Goal: Task Accomplishment & Management: Complete application form

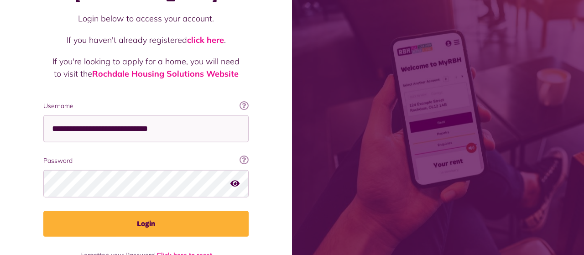
scroll to position [85, 0]
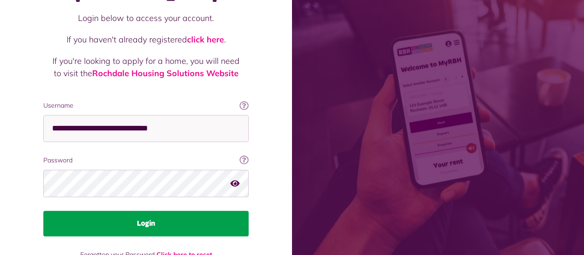
click at [146, 211] on button "Login" at bounding box center [145, 224] width 205 height 26
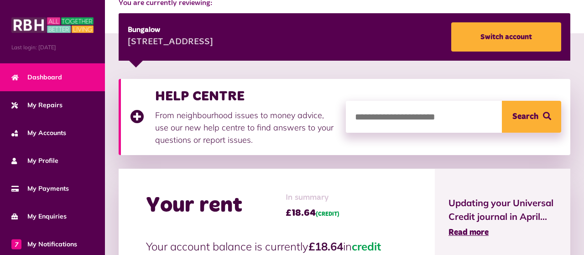
scroll to position [140, 0]
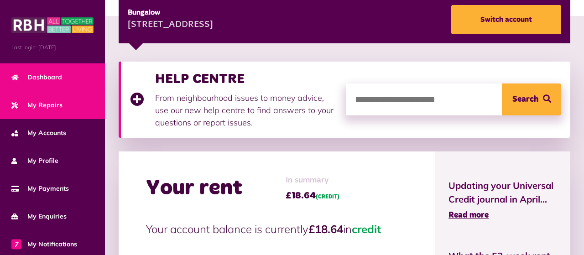
click at [58, 106] on span "My Repairs" at bounding box center [36, 105] width 51 height 10
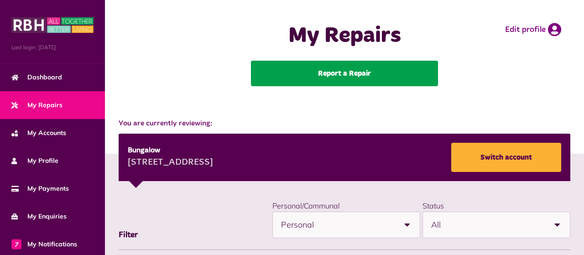
click at [338, 73] on link "Report a Repair" at bounding box center [344, 74] width 187 height 26
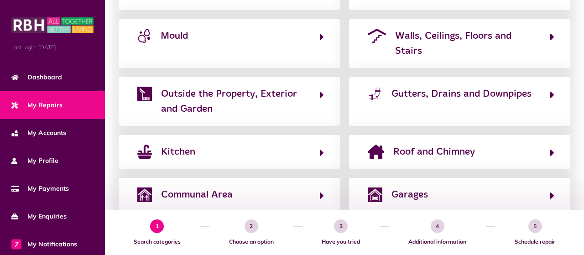
scroll to position [288, 0]
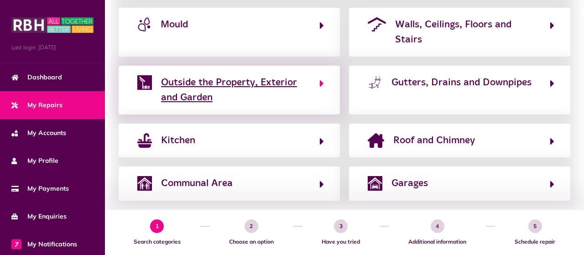
click at [321, 78] on icon "button" at bounding box center [322, 83] width 4 height 11
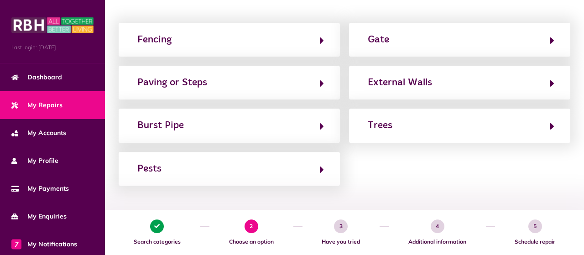
scroll to position [150, 0]
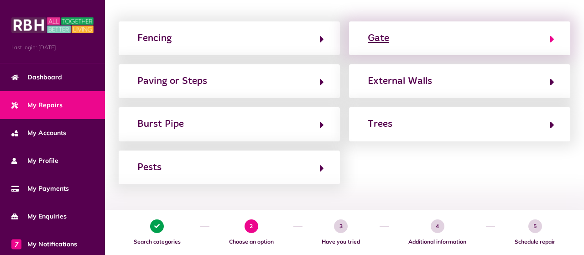
click at [379, 38] on div "Gate" at bounding box center [378, 38] width 21 height 15
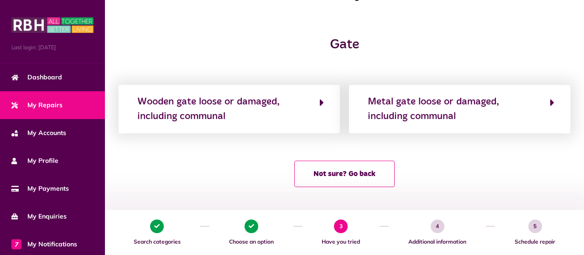
scroll to position [87, 0]
click at [380, 135] on div "Gate Wooden gate loose or damaged, including communal Metal gate loose or damag…" at bounding box center [344, 117] width 479 height 160
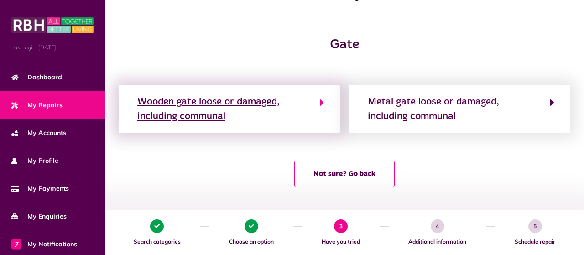
click at [321, 105] on icon "button" at bounding box center [322, 102] width 4 height 11
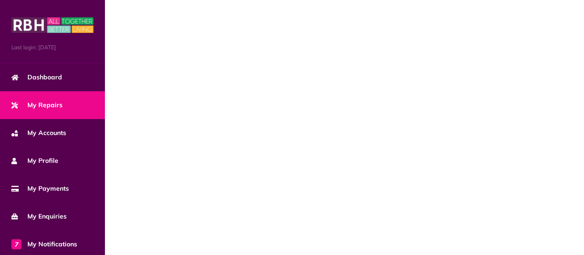
scroll to position [0, 0]
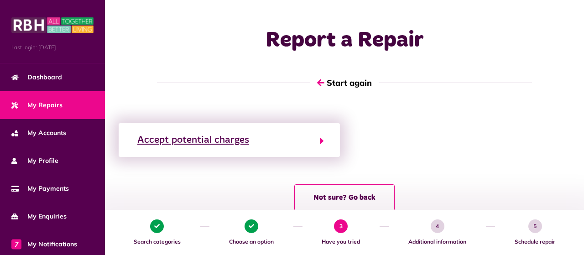
click at [321, 141] on icon "button" at bounding box center [322, 141] width 4 height 11
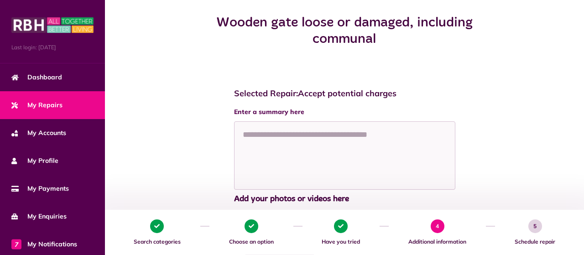
scroll to position [105, 0]
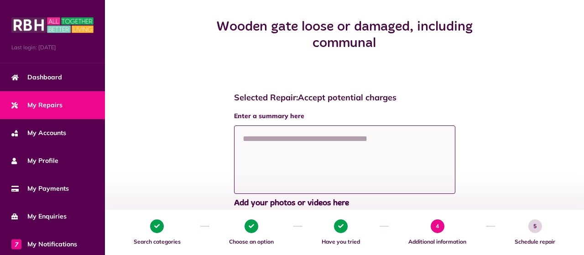
click at [273, 137] on textarea at bounding box center [344, 160] width 221 height 68
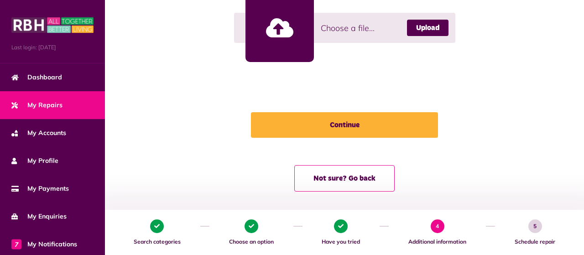
scroll to position [366, 0]
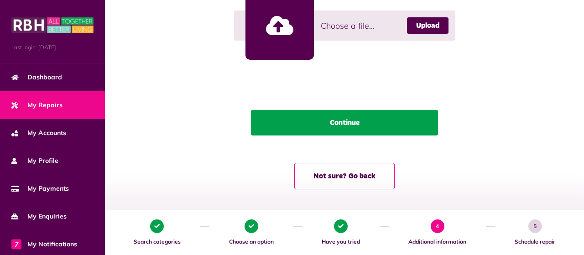
type textarea "**********"
click at [342, 122] on button "Continue" at bounding box center [344, 123] width 187 height 26
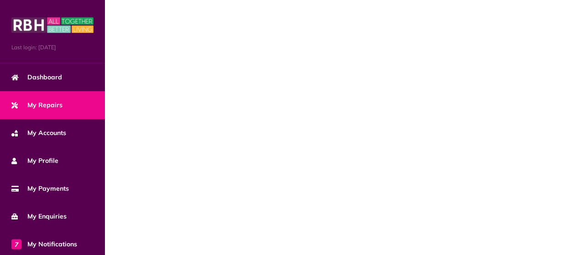
scroll to position [18, 0]
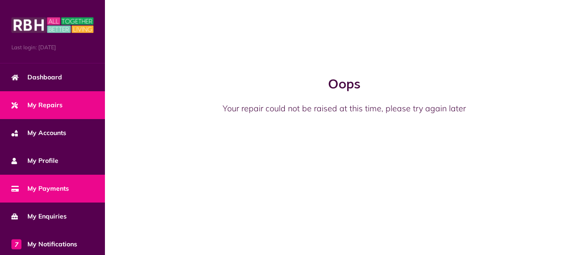
click at [69, 186] on link "My Payments" at bounding box center [52, 189] width 105 height 28
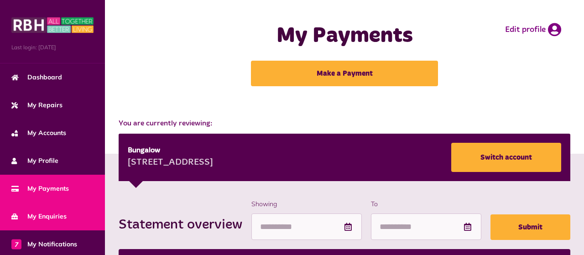
scroll to position [115, 0]
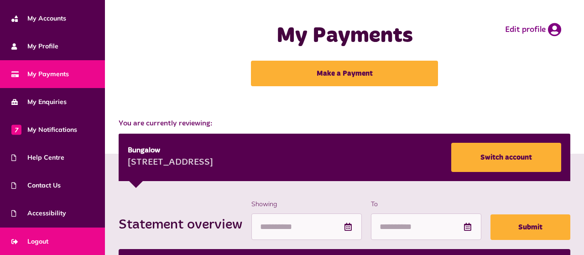
click at [53, 241] on link "Logout" at bounding box center [52, 242] width 105 height 28
